Goal: Task Accomplishment & Management: Use online tool/utility

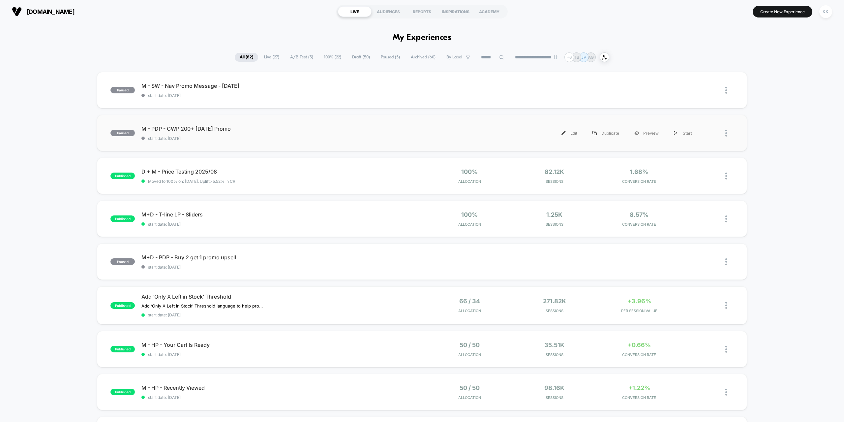
click at [470, 131] on div "Edit Duplicate Preview Start" at bounding box center [564, 133] width 271 height 15
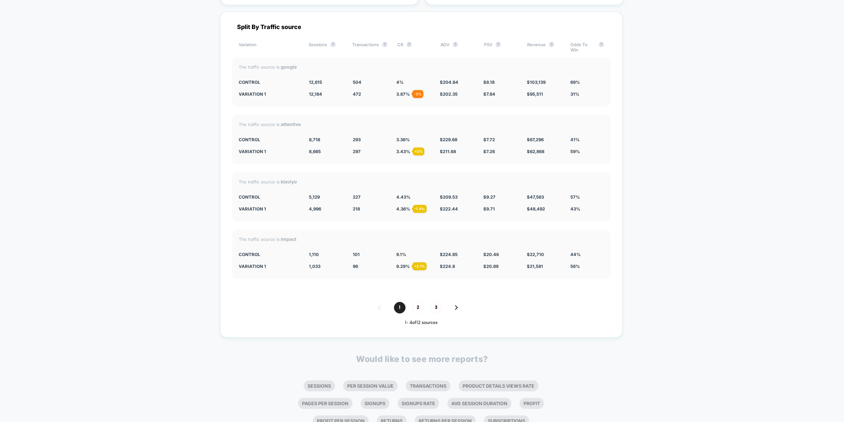
scroll to position [1648, 0]
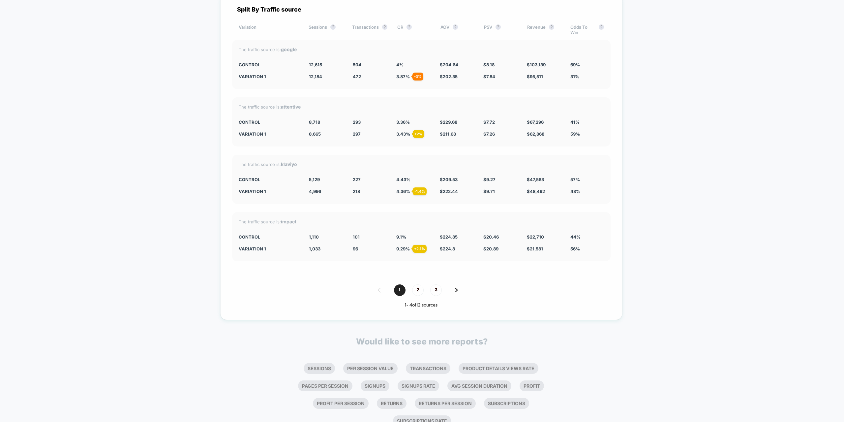
click at [415, 289] on span "2" at bounding box center [418, 290] width 12 height 12
click at [430, 291] on span "3" at bounding box center [436, 290] width 12 height 12
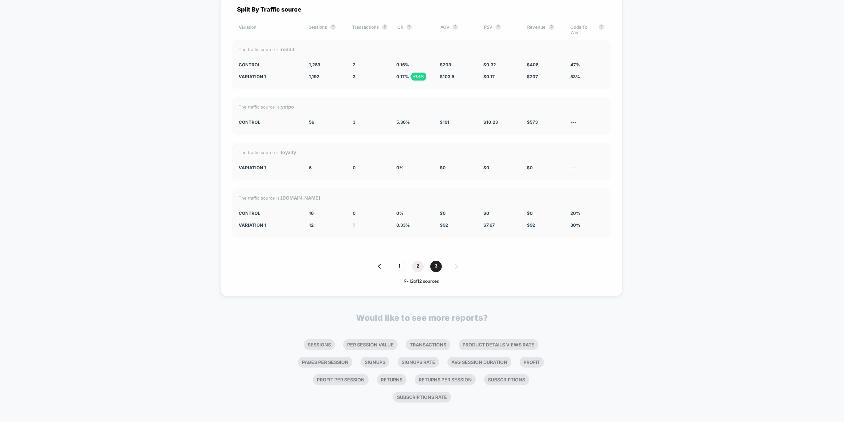
click at [414, 264] on span "2" at bounding box center [418, 266] width 12 height 12
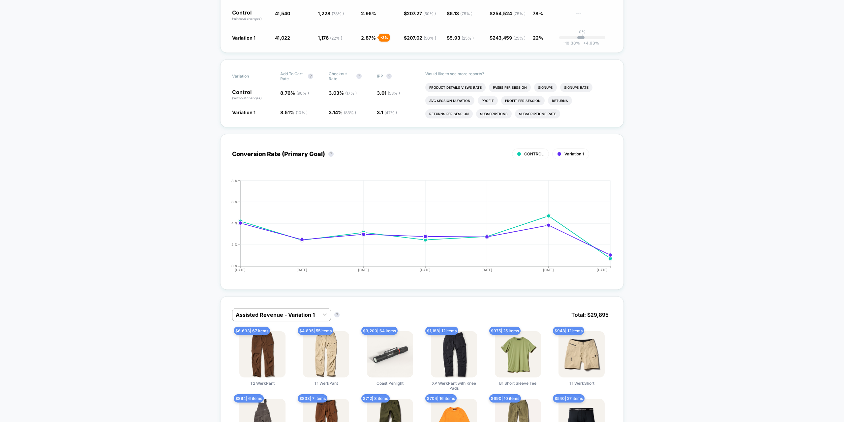
scroll to position [0, 0]
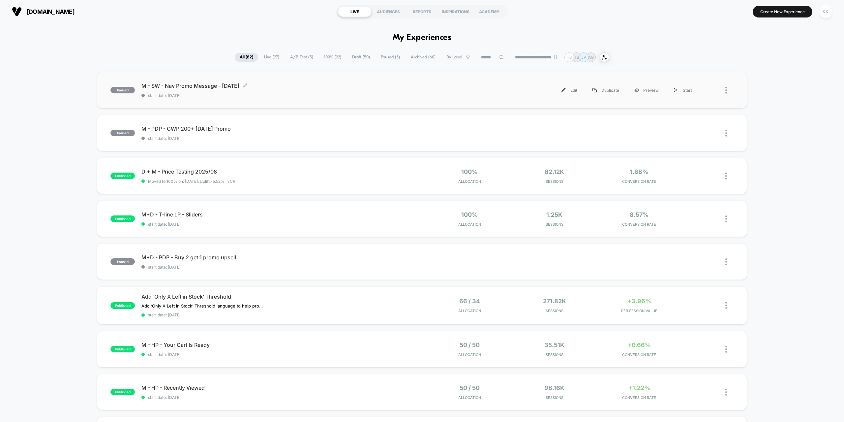
click at [305, 92] on div "M - SW - Nav Promo Message - [DATE] Click to edit experience details Click to e…" at bounding box center [281, 89] width 280 height 15
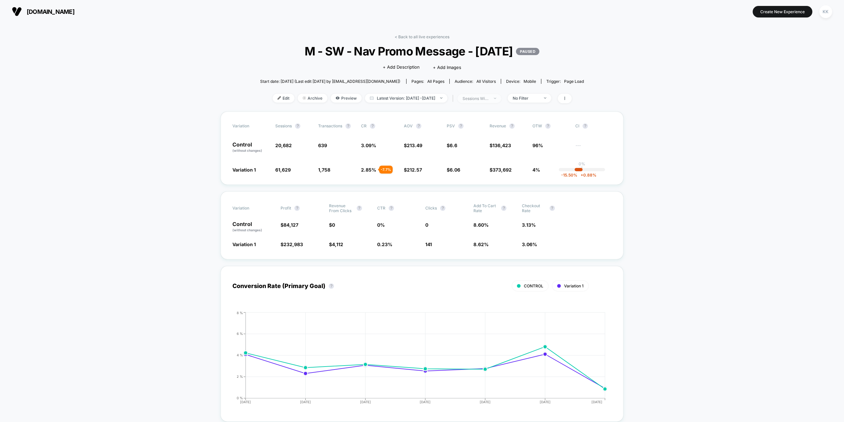
click at [489, 97] on div "sessions with impression" at bounding box center [475, 98] width 26 height 5
click at [457, 150] on span "Users" at bounding box center [463, 150] width 12 height 6
click at [480, 167] on button "Save" at bounding box center [486, 168] width 78 height 11
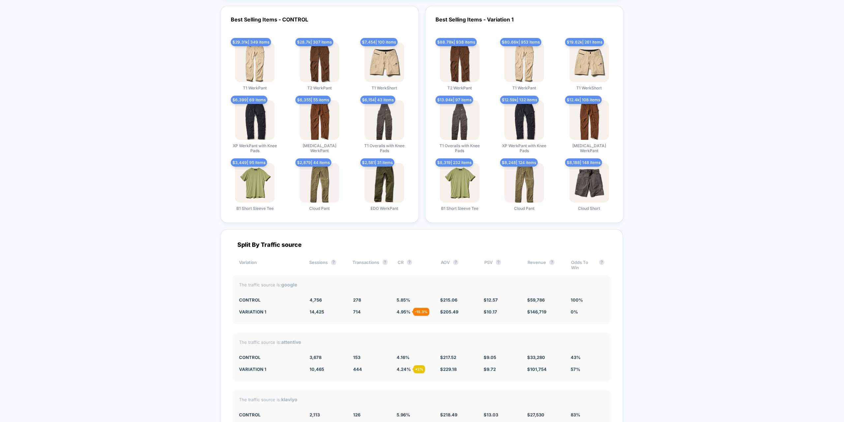
scroll to position [1846, 0]
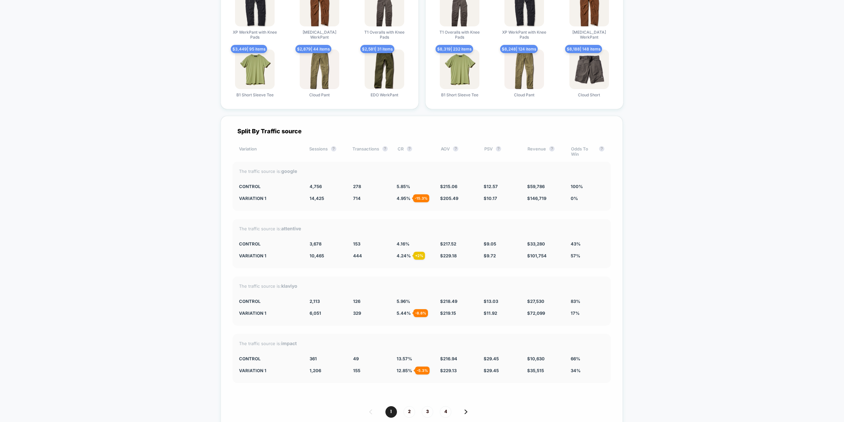
click at [412, 411] on span "2" at bounding box center [409, 412] width 12 height 12
